Goal: Information Seeking & Learning: Stay updated

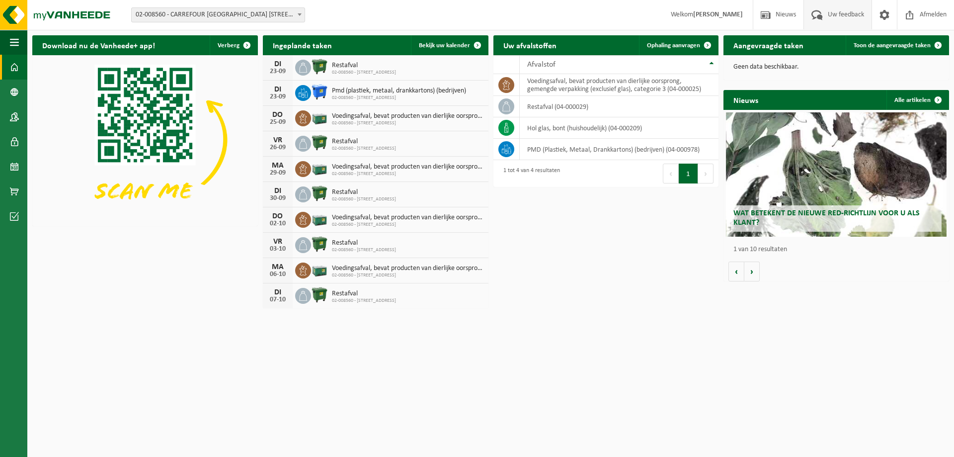
click at [827, 21] on span "Uw feedback" at bounding box center [845, 14] width 41 height 29
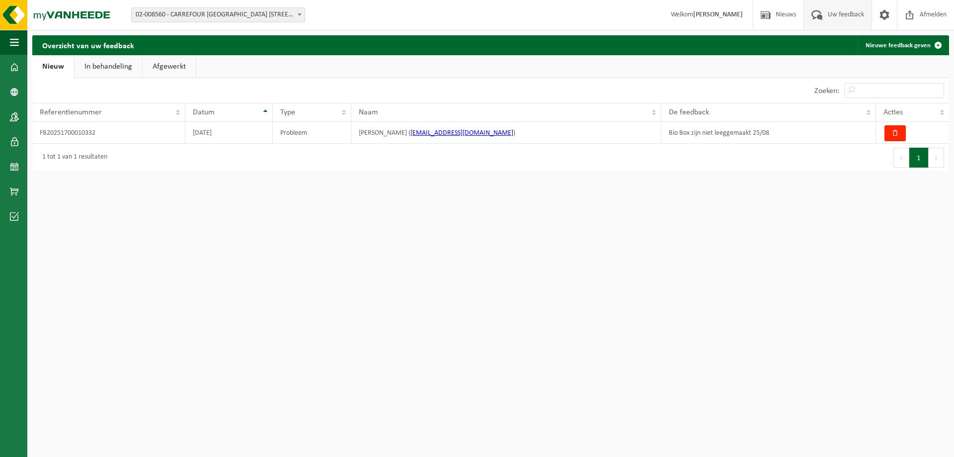
click at [698, 11] on strong "[PERSON_NAME]" at bounding box center [718, 14] width 50 height 7
click at [692, 19] on span "Welkom [PERSON_NAME]" at bounding box center [707, 14] width 92 height 29
click at [793, 17] on span "Nieuws" at bounding box center [785, 14] width 25 height 29
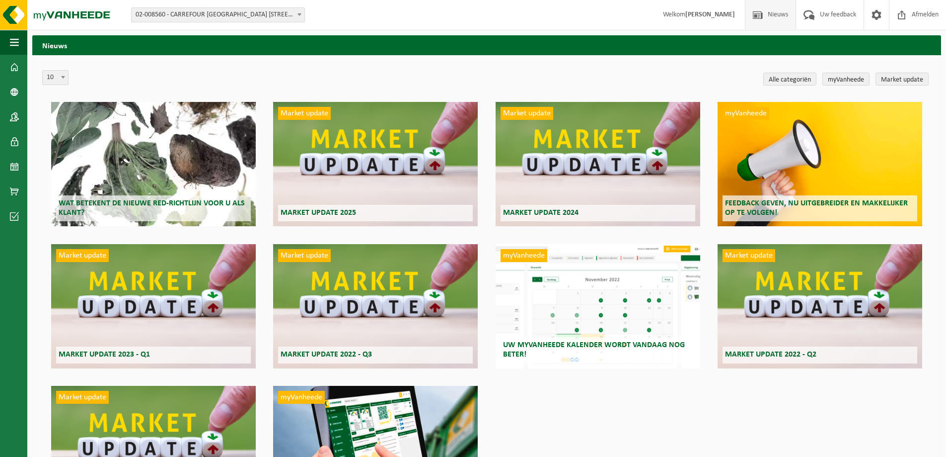
click at [362, 147] on div "Market update Market update 2025" at bounding box center [375, 164] width 205 height 124
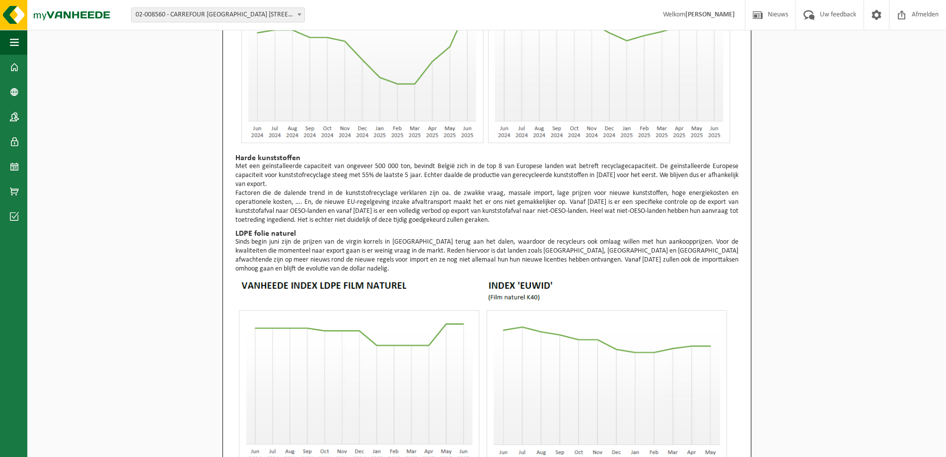
scroll to position [159, 0]
